Goal: Use online tool/utility: Utilize a website feature to perform a specific function

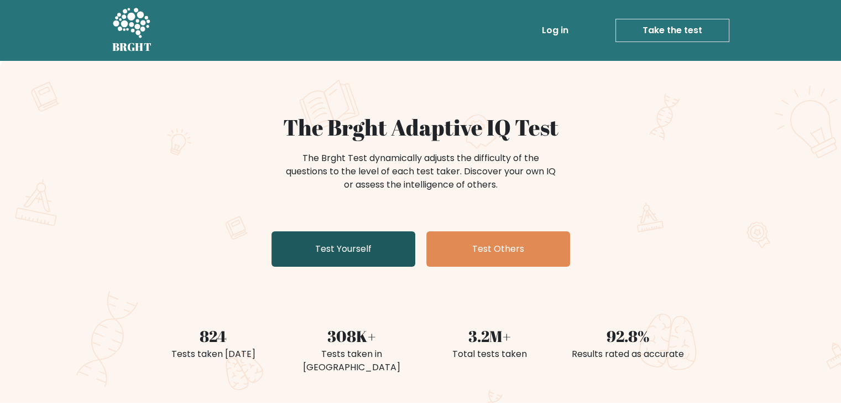
click at [360, 258] on link "Test Yourself" at bounding box center [344, 248] width 144 height 35
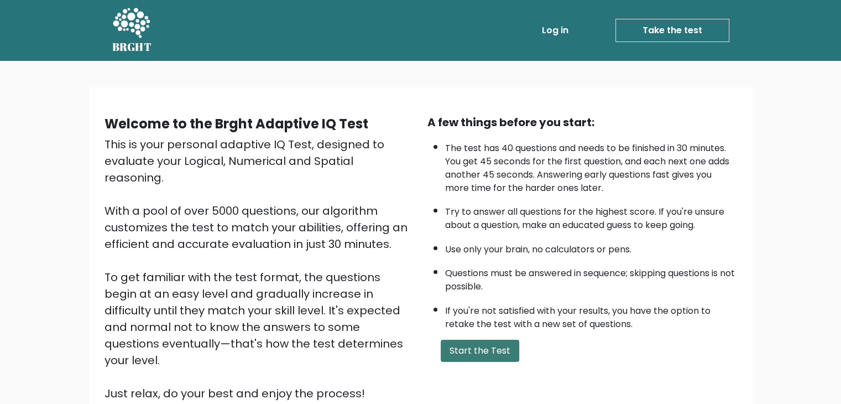
click at [485, 350] on button "Start the Test" at bounding box center [480, 351] width 79 height 22
click at [469, 344] on button "Start the Test" at bounding box center [480, 351] width 79 height 22
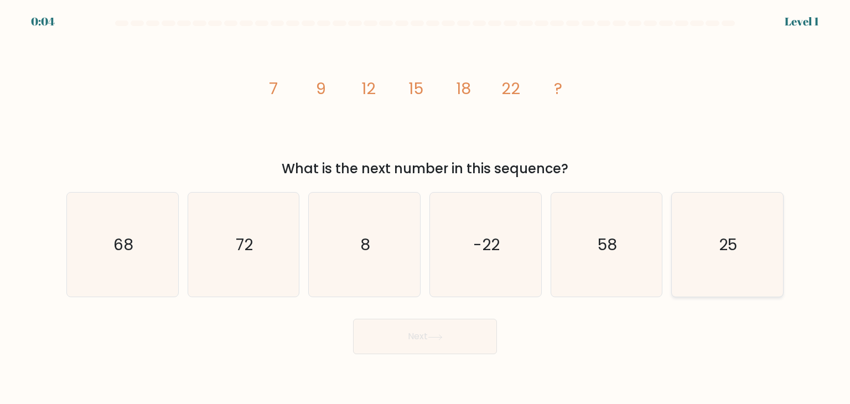
click at [717, 249] on icon "25" at bounding box center [727, 245] width 104 height 104
click at [425, 207] on input "f. 25" at bounding box center [425, 205] width 1 height 6
radio input "true"
click at [398, 342] on button "Next" at bounding box center [425, 336] width 144 height 35
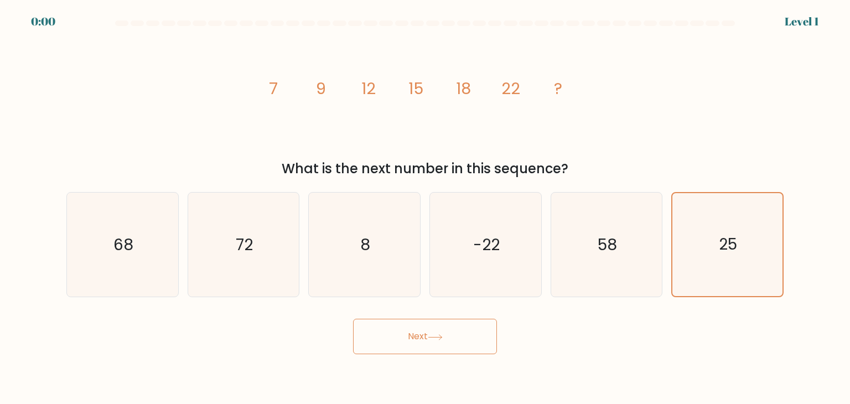
click at [398, 342] on div "Next" at bounding box center [425, 332] width 730 height 44
